Goal: Find specific page/section: Find specific page/section

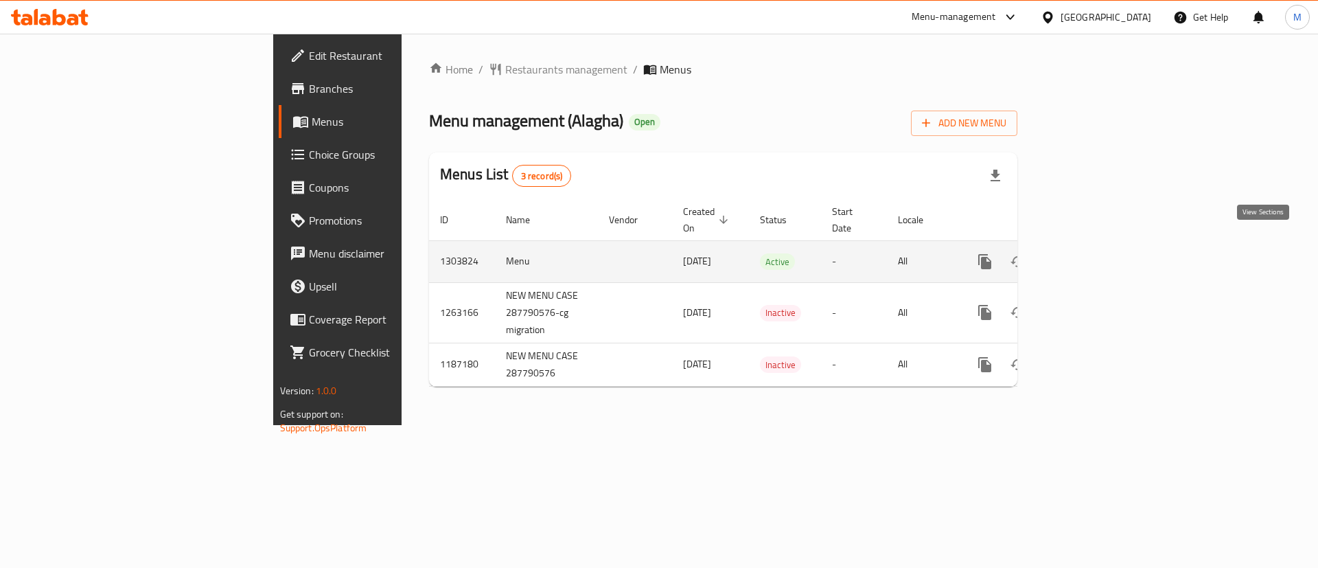
click at [1101, 247] on link "enhanced table" at bounding box center [1084, 261] width 33 height 33
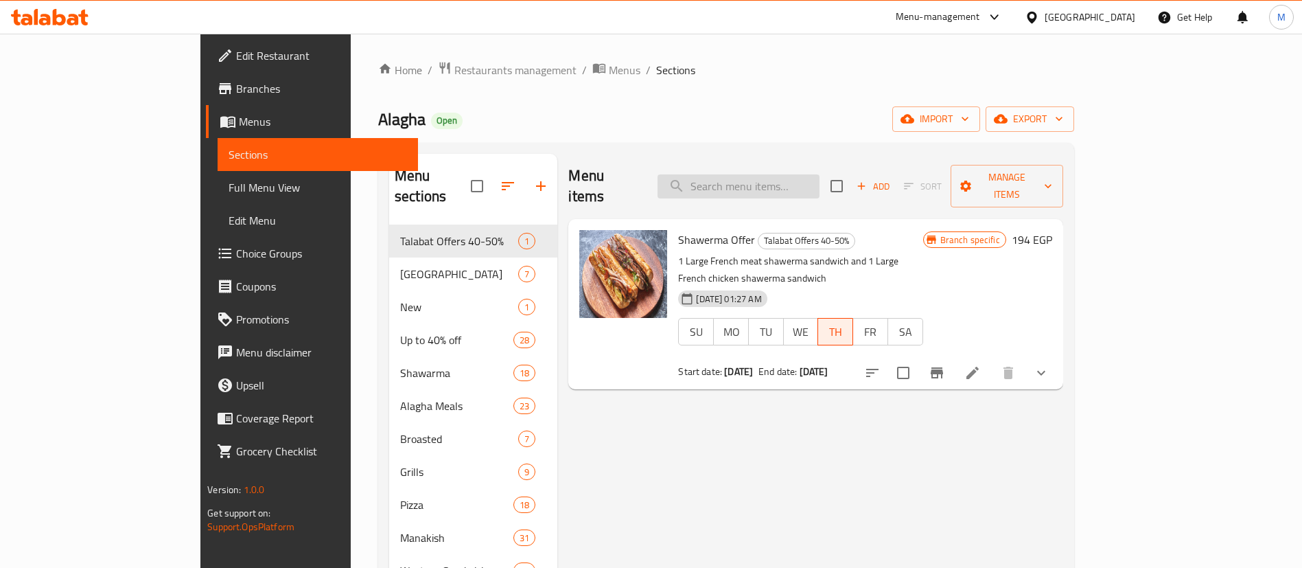
click at [795, 174] on input "search" at bounding box center [739, 186] width 162 height 24
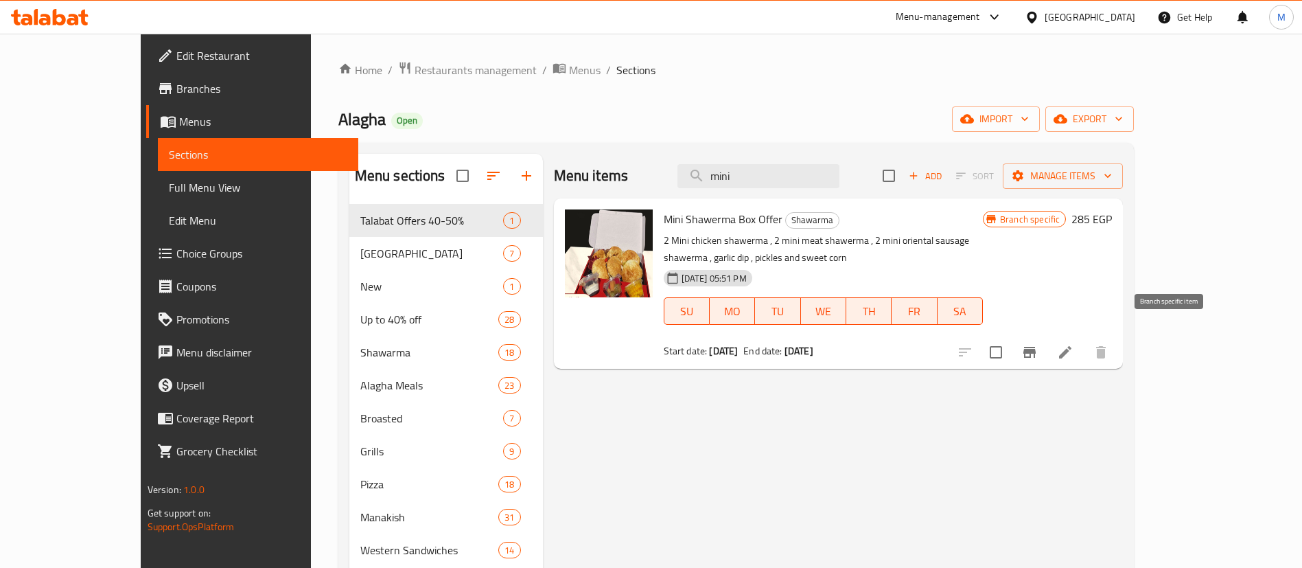
type input "mini"
click at [1038, 344] on icon "Branch-specific-item" at bounding box center [1030, 352] width 16 height 16
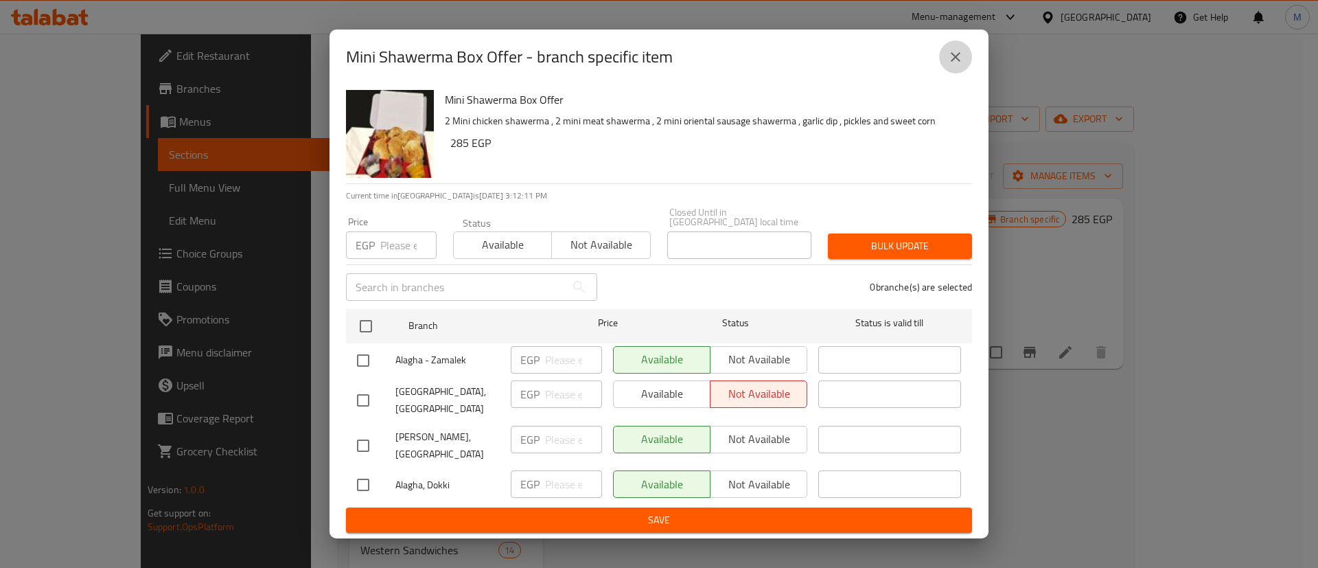
click at [958, 73] on button "close" at bounding box center [955, 57] width 33 height 33
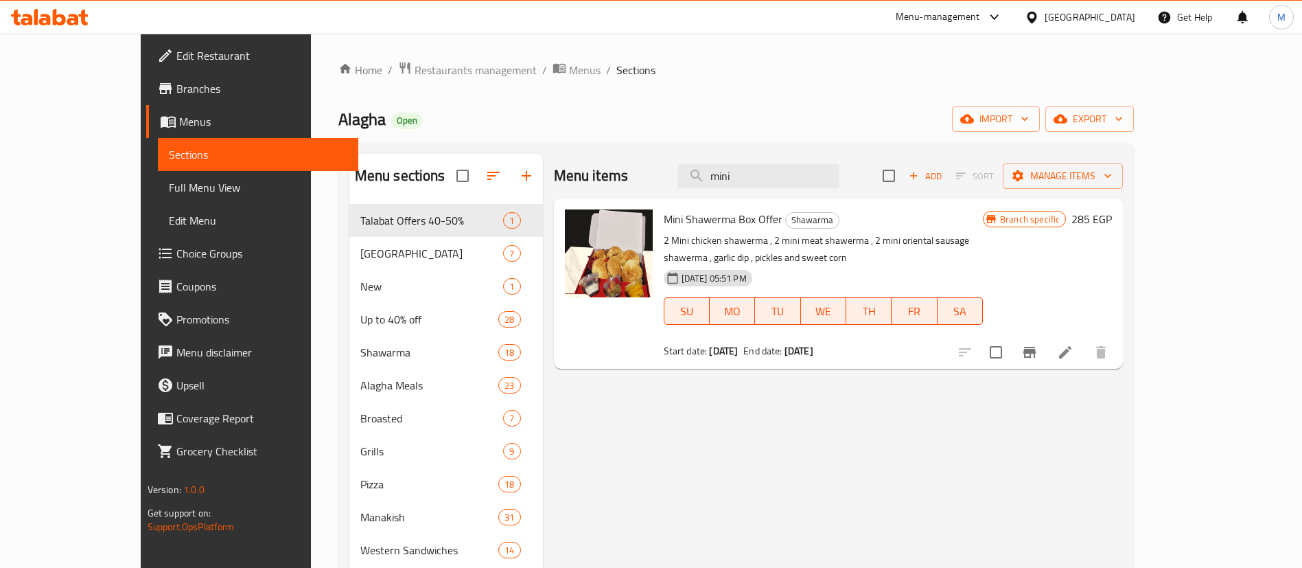
click at [551, 134] on div "Home / Restaurants management / Menus / Sections Alagha Open import export Menu…" at bounding box center [736, 420] width 796 height 719
click at [415, 68] on span "Restaurants management" at bounding box center [476, 70] width 122 height 16
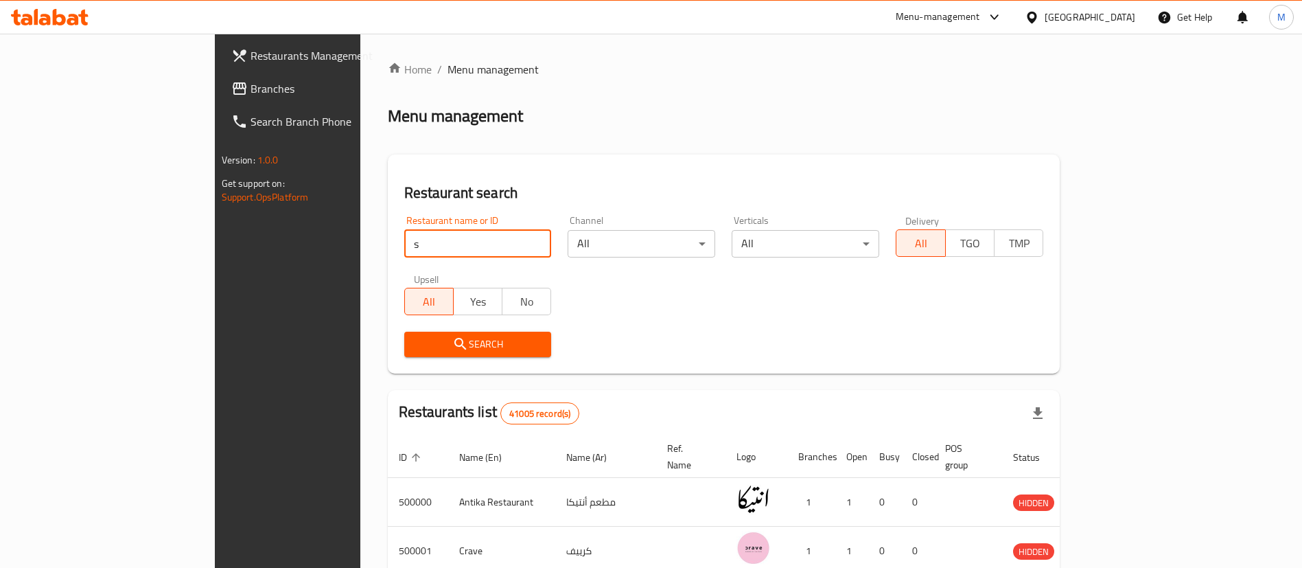
click at [404, 249] on input "s" at bounding box center [478, 243] width 148 height 27
type input "starbucks"
click button "Search" at bounding box center [478, 344] width 148 height 25
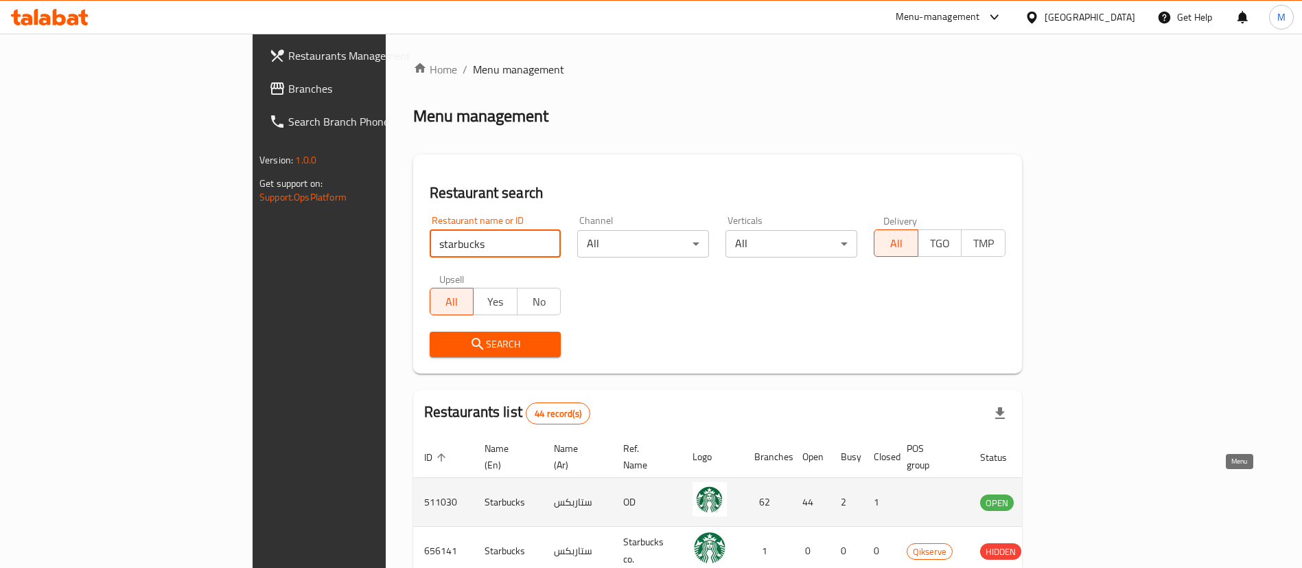
click at [1069, 494] on icon "enhanced table" at bounding box center [1060, 502] width 16 height 16
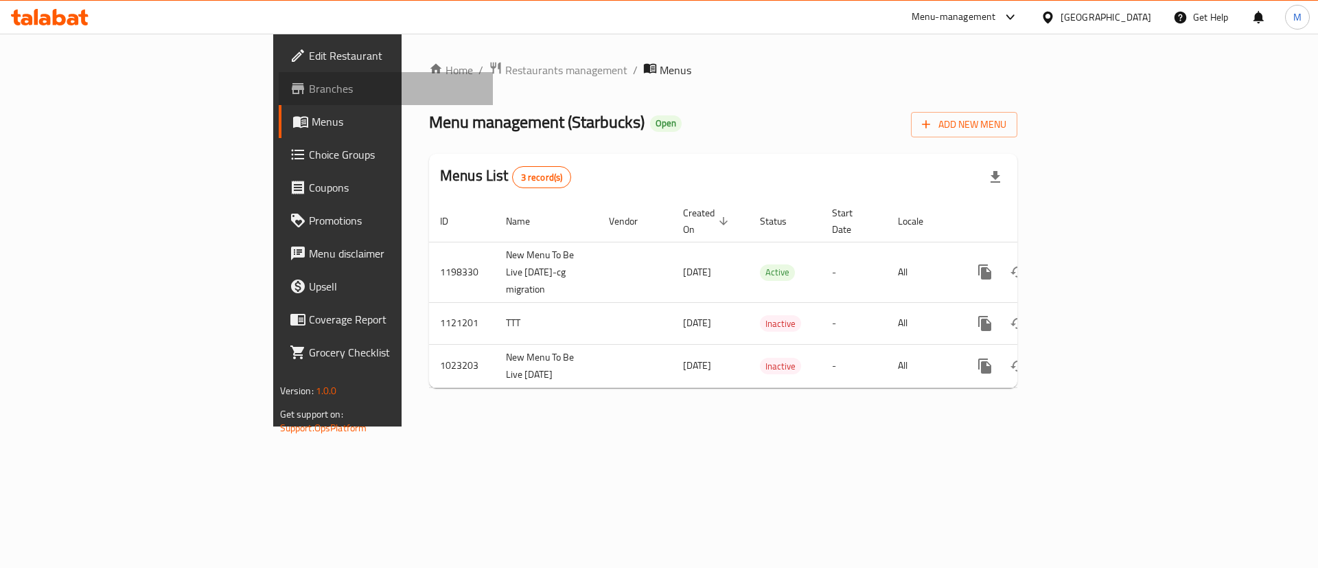
click at [309, 90] on span "Branches" at bounding box center [396, 88] width 174 height 16
